Goal: Task Accomplishment & Management: Manage account settings

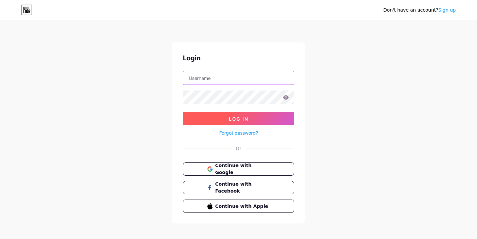
type input "[EMAIL_ADDRESS][DOMAIN_NAME]"
click at [253, 113] on button "Log In" at bounding box center [238, 118] width 111 height 13
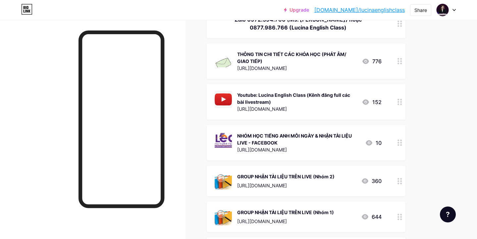
scroll to position [128, 0]
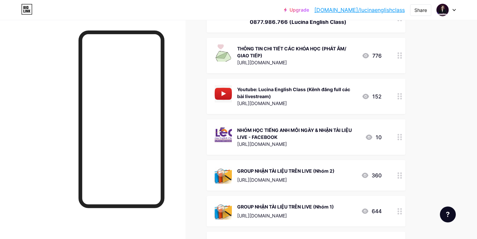
click at [393, 136] on div "NHÓM HỌC TIẾNG ANH MỖI NGÀY & NHẬN TÀI LIỆU LIVE - FACEBOOK [URL][DOMAIN_NAME] …" at bounding box center [306, 136] width 199 height 35
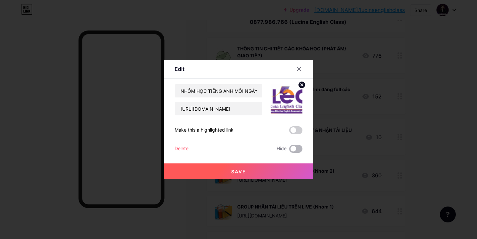
click at [296, 149] on span at bounding box center [295, 149] width 13 height 8
click at [289, 150] on input "checkbox" at bounding box center [289, 150] width 0 height 0
click at [255, 173] on button "Save" at bounding box center [238, 171] width 149 height 16
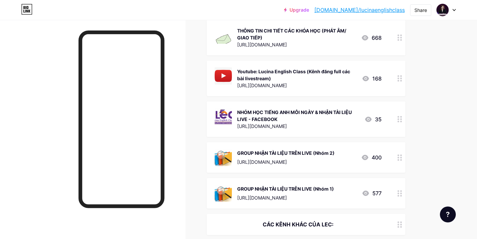
scroll to position [151, 0]
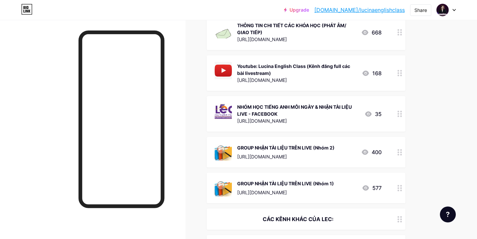
click at [400, 152] on icon at bounding box center [400, 152] width 5 height 6
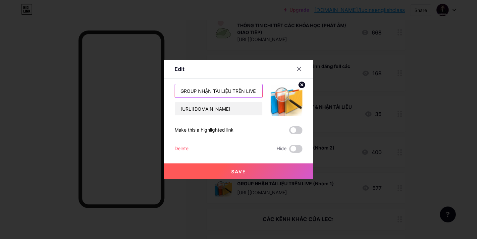
click at [244, 84] on input "GROUP NHẬN TÀI LIỆU TRÊN LIVE (Nhóm 2)" at bounding box center [218, 90] width 87 height 13
click at [256, 91] on input "GROUP NHẬN TÀI LIỆU TRÊN LIVE (Nhóm 2)" at bounding box center [218, 90] width 87 height 13
click at [256, 90] on input "GROUP NHẬN TÀI LIỆU TRÊN LIVE (Nhóm 2)" at bounding box center [218, 90] width 87 height 13
click at [180, 90] on input "GROUP NHẬN TÀI LIỆU TRÊN LIVE (Nhóm 2)" at bounding box center [218, 90] width 87 height 13
click at [193, 90] on input "GROUP NHẬN TÀI LIỆU TRÊN LIVE (Nhóm 2)" at bounding box center [218, 90] width 87 height 13
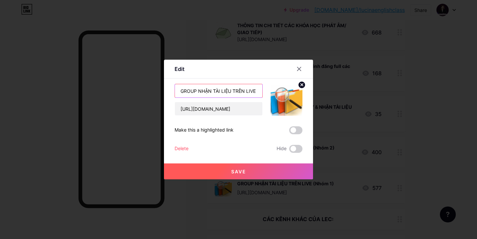
click at [183, 90] on input "GROUP NHẬN TÀI LIỆU TRÊN LIVE (Nhóm 2)" at bounding box center [218, 90] width 87 height 13
click at [180, 90] on input "GROUP NHẬN TÀI LIỆU TRÊN LIVE (Nhóm 2)" at bounding box center [218, 90] width 87 height 13
drag, startPoint x: 217, startPoint y: 90, endPoint x: 180, endPoint y: 90, distance: 37.4
click at [179, 90] on input "NHẮN ZALO VÀO GROUP NHẬN TÀI LIỆU TRÊN LIVE (Nhóm 2)" at bounding box center [218, 90] width 87 height 13
type input "NHẮN ZALO VÀO GROUP NHẬN TÀI LIỆU TRÊN LIVE (Nhóm 2)"
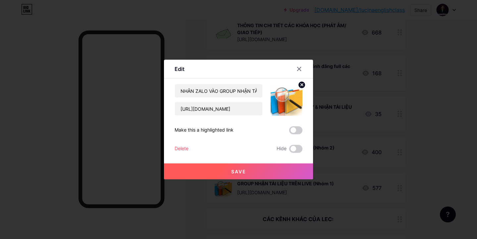
click at [231, 174] on span "Save" at bounding box center [238, 172] width 15 height 6
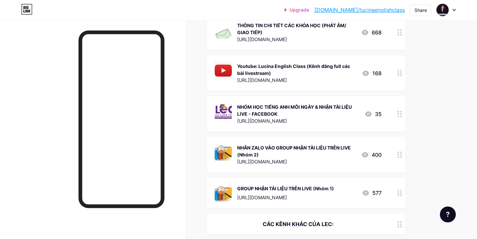
click at [398, 192] on circle at bounding box center [399, 193] width 2 height 2
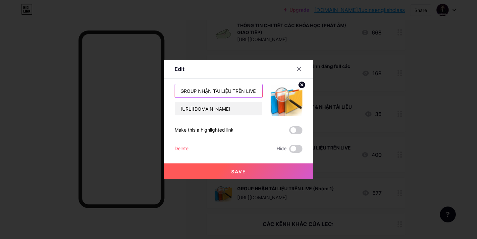
click at [180, 90] on input "GROUP NHẬN TÀI LIỆU TRÊN LIVE (Nhóm 1)" at bounding box center [218, 90] width 87 height 13
paste input "NHẮN ZALO VÀO"
type input "NHẮN ZALO VÀO GROUP NHẬN TÀI LIỆU TRÊN LIVE (Nhóm 1)"
click at [226, 174] on button "Save" at bounding box center [238, 171] width 149 height 16
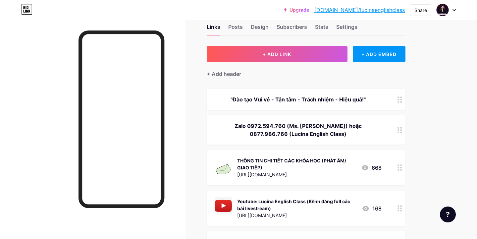
scroll to position [20, 0]
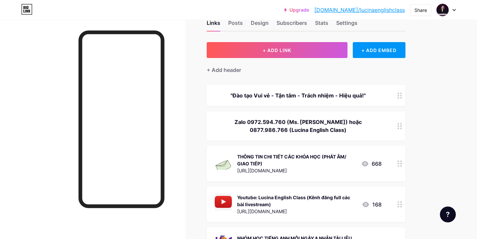
click at [302, 119] on div "Zalo 0972.594.760 (Ms. [PERSON_NAME]) hoặc 0877.986.766 (Lucina English Class)" at bounding box center [298, 126] width 167 height 16
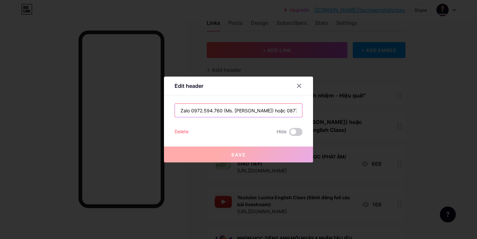
click at [262, 105] on input "Zalo 0972.594.760 (Ms. [PERSON_NAME]) hoặc 0877.986.766 (Lucina English Class)" at bounding box center [238, 110] width 127 height 13
drag, startPoint x: 259, startPoint y: 110, endPoint x: 162, endPoint y: 110, distance: 97.1
click at [162, 110] on div "Edit header Zalo 0972.594.760 (Ms. [PERSON_NAME]) hoặc 0877.986.766 (Lucina Eng…" at bounding box center [238, 119] width 477 height 239
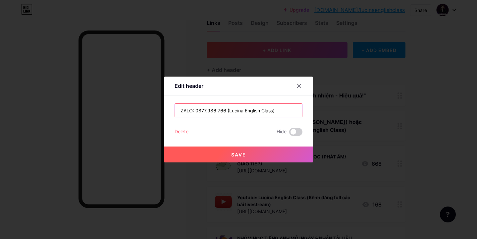
type input "ZALO: 0877.986.766 (Lucina English Class)"
click at [242, 156] on span "Save" at bounding box center [238, 155] width 15 height 6
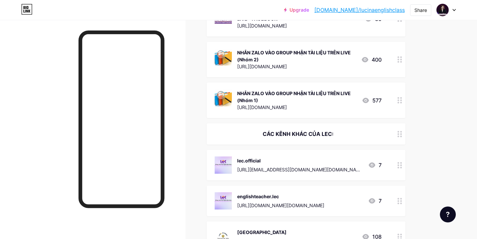
scroll to position [243, 0]
